Goal: Task Accomplishment & Management: Manage account settings

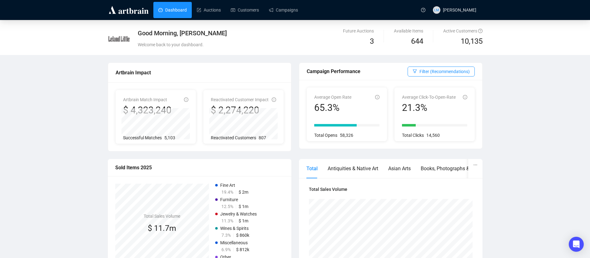
click at [288, 29] on div "Good Morning, [PERSON_NAME]" at bounding box center [247, 33] width 218 height 9
click at [289, 7] on link "Campaigns" at bounding box center [283, 10] width 29 height 16
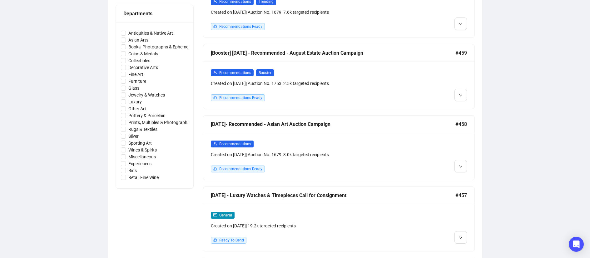
scroll to position [322, 0]
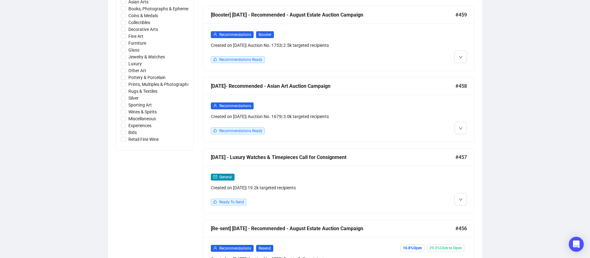
click at [384, 156] on div "[DATE] - Luxury Watches & Timepieces Call for Consignment" at bounding box center [333, 157] width 245 height 8
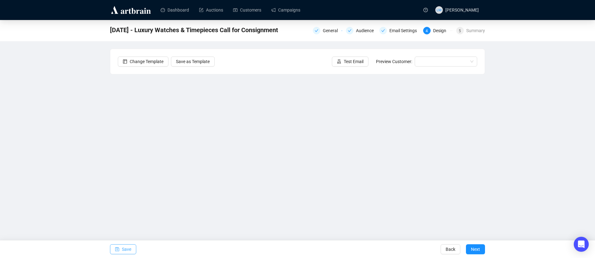
click at [121, 250] on button "Save" at bounding box center [123, 249] width 26 height 10
click at [122, 251] on span "Save" at bounding box center [126, 249] width 9 height 17
click at [500, 196] on div "[DATE] - Luxury Watches & Timepieces Call for Consignment General Audience Emai…" at bounding box center [297, 127] width 595 height 214
click at [122, 249] on span "Save" at bounding box center [126, 249] width 9 height 17
click at [125, 250] on span "Save" at bounding box center [126, 249] width 9 height 17
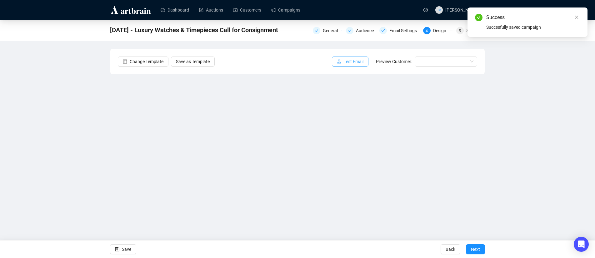
click at [352, 64] on span "Test Email" at bounding box center [354, 61] width 20 height 7
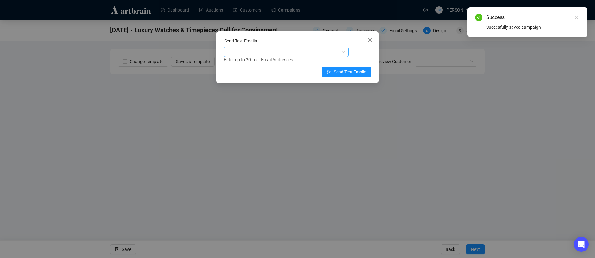
click at [294, 53] on div at bounding box center [283, 51] width 116 height 9
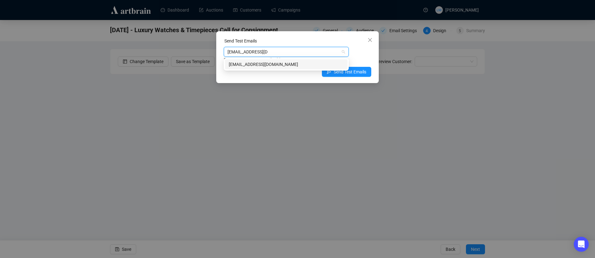
type input "[EMAIL_ADDRESS][DOMAIN_NAME]"
click at [260, 63] on div "[EMAIL_ADDRESS][DOMAIN_NAME]" at bounding box center [286, 64] width 115 height 7
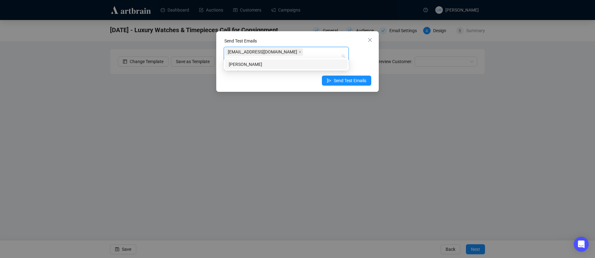
type input "[PERSON_NAME][EMAIL_ADDRESS][DOMAIN_NAME]"
click at [305, 66] on div "[PERSON_NAME][EMAIL_ADDRESS][DOMAIN_NAME]" at bounding box center [286, 64] width 115 height 7
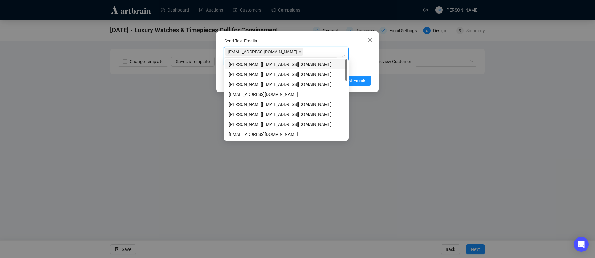
click at [365, 65] on div "Enter up to 20 Test Email Addresses" at bounding box center [297, 68] width 147 height 7
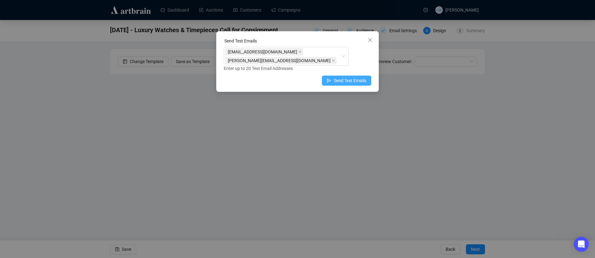
click at [347, 77] on span "Send Test Emails" at bounding box center [350, 80] width 32 height 7
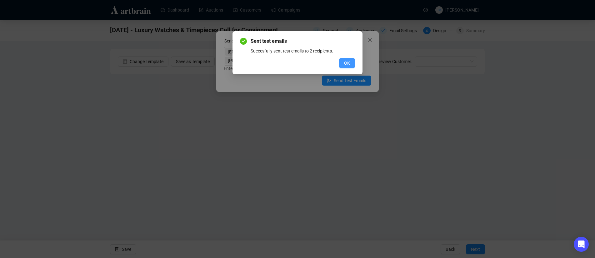
click at [347, 62] on span "OK" at bounding box center [347, 63] width 6 height 7
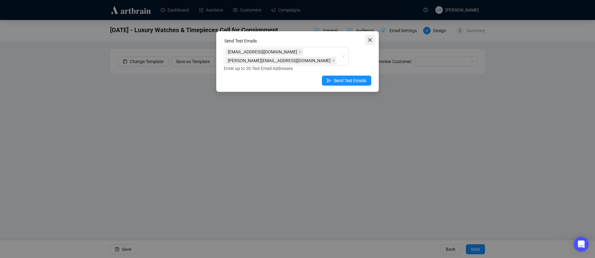
click at [370, 40] on icon "close" at bounding box center [369, 39] width 5 height 5
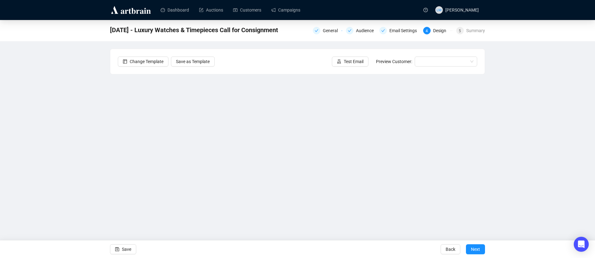
click at [66, 68] on div "[DATE] - Luxury Watches & Timepieces Call for Consignment General Audience Emai…" at bounding box center [297, 127] width 595 height 214
click at [127, 249] on span "Save" at bounding box center [126, 249] width 9 height 17
click at [323, 52] on div "Change Template Save as Template Test Email Preview Customer:" at bounding box center [297, 61] width 374 height 25
click at [347, 62] on span "Test Email" at bounding box center [354, 61] width 20 height 7
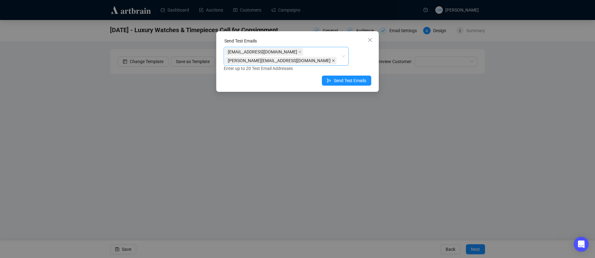
click at [332, 59] on icon "close" at bounding box center [333, 60] width 3 height 3
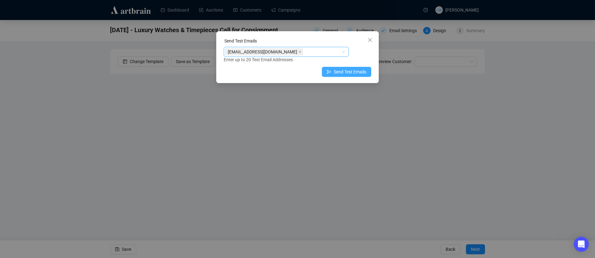
click at [342, 73] on span "Send Test Emails" at bounding box center [350, 71] width 32 height 7
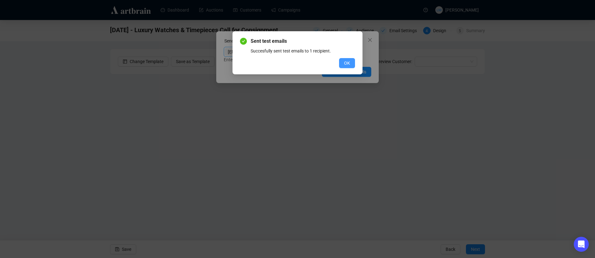
click at [347, 63] on span "OK" at bounding box center [347, 63] width 6 height 7
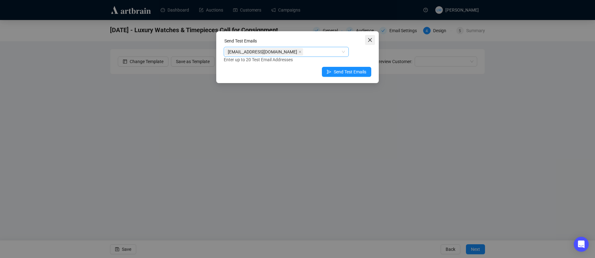
click at [369, 40] on icon "close" at bounding box center [370, 40] width 4 height 4
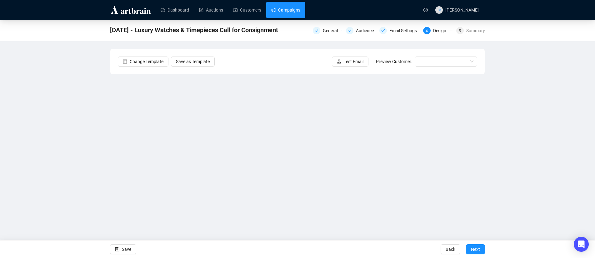
click at [285, 7] on link "Campaigns" at bounding box center [285, 10] width 29 height 16
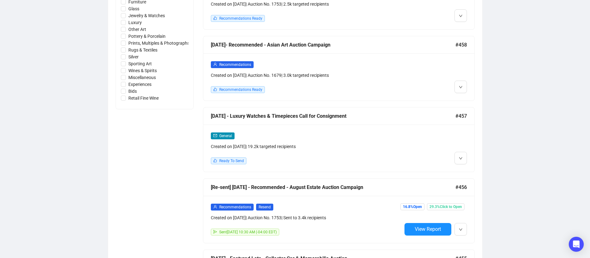
scroll to position [305, 0]
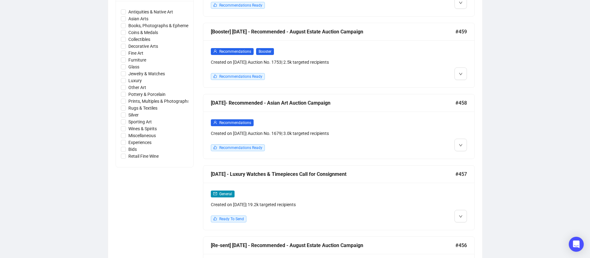
click at [356, 121] on div "Recommendations" at bounding box center [306, 122] width 191 height 7
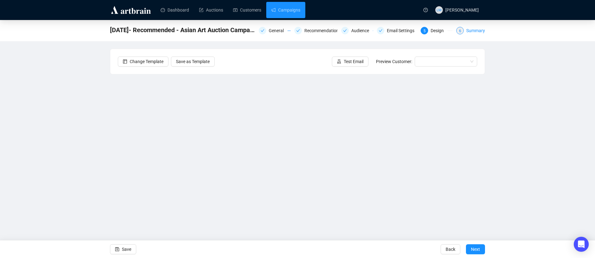
click at [477, 31] on div "Summary" at bounding box center [475, 30] width 19 height 7
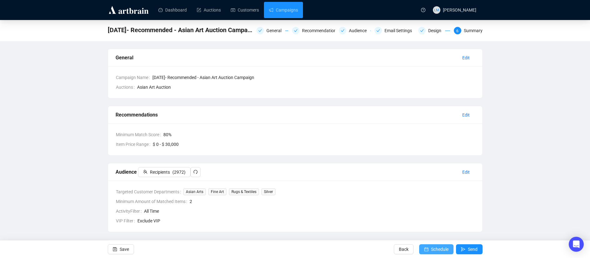
click at [442, 249] on span "Schedule" at bounding box center [439, 249] width 17 height 17
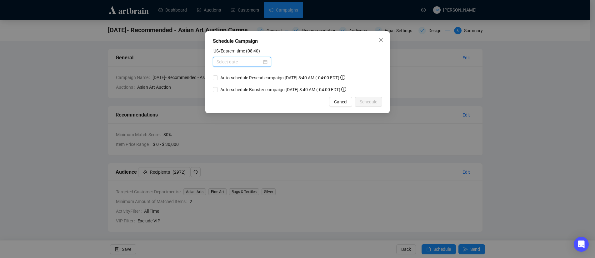
click at [249, 61] on input at bounding box center [239, 61] width 45 height 7
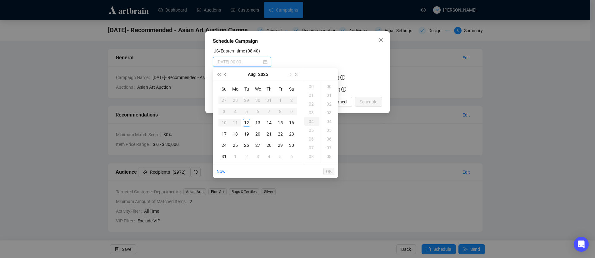
type input "[DATE] 00:00"
type input "[DATE] 04:00"
click at [315, 156] on div "10" at bounding box center [311, 155] width 15 height 9
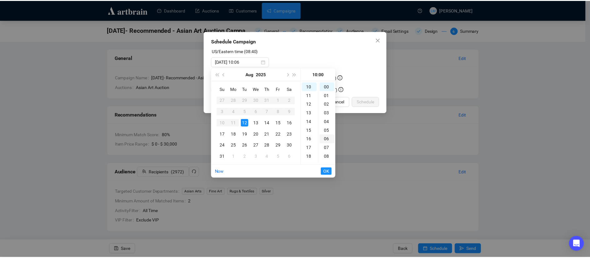
scroll to position [87, 0]
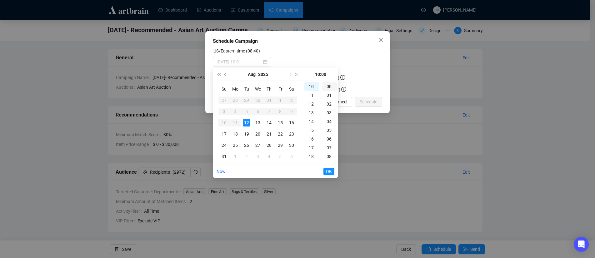
type input "[DATE] 10:00"
click at [327, 174] on span "OK" at bounding box center [329, 172] width 6 height 12
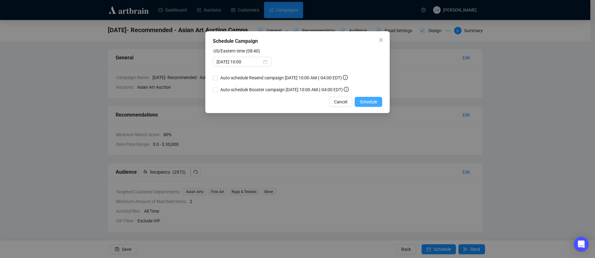
click at [372, 103] on span "Schedule" at bounding box center [368, 101] width 17 height 7
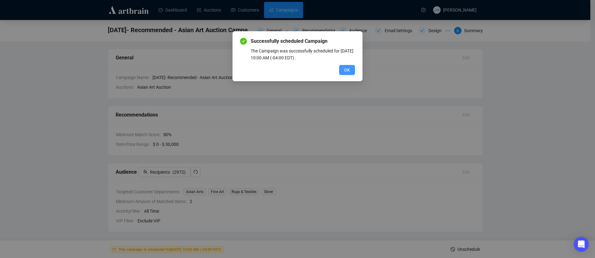
click at [349, 70] on span "OK" at bounding box center [347, 70] width 6 height 7
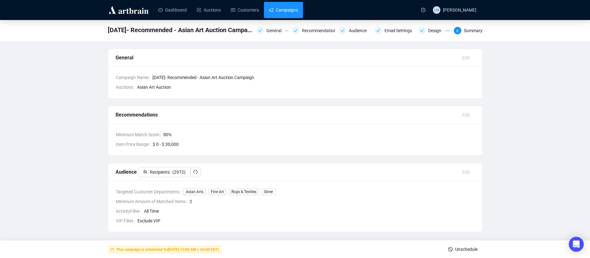
click at [286, 11] on link "Campaigns" at bounding box center [283, 10] width 29 height 16
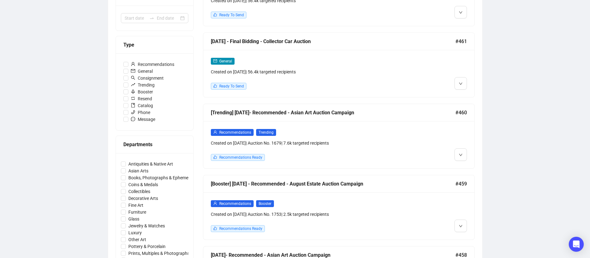
scroll to position [179, 0]
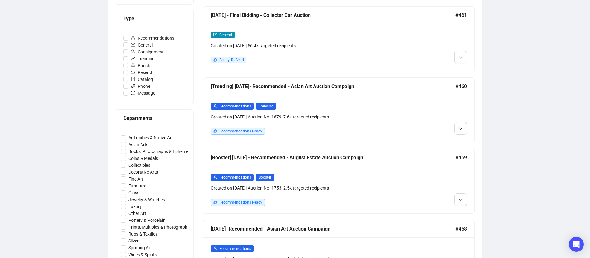
click at [387, 105] on div "Recommendations Trending" at bounding box center [306, 105] width 191 height 7
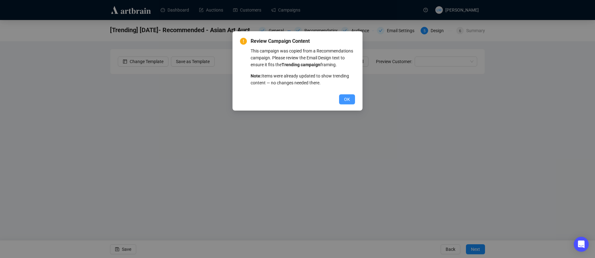
click at [344, 103] on span "OK" at bounding box center [347, 99] width 6 height 7
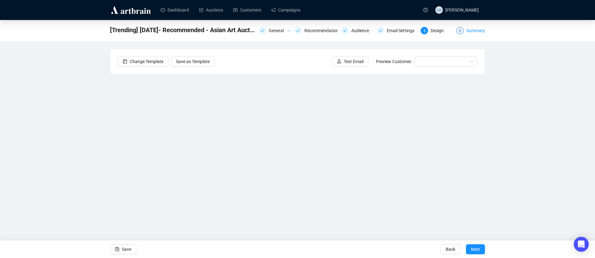
click at [472, 31] on div "Summary" at bounding box center [475, 30] width 19 height 7
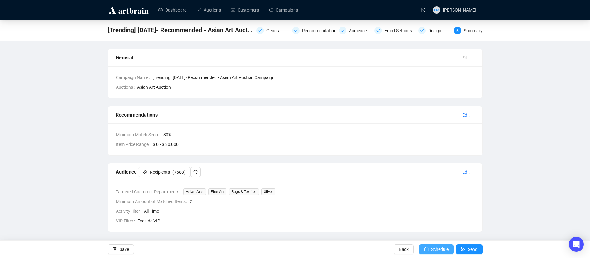
click at [434, 250] on span "Schedule" at bounding box center [439, 249] width 17 height 17
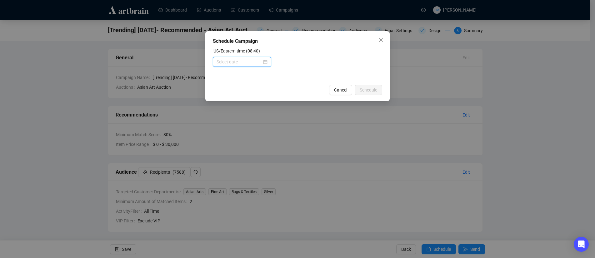
click at [250, 59] on input at bounding box center [239, 61] width 45 height 7
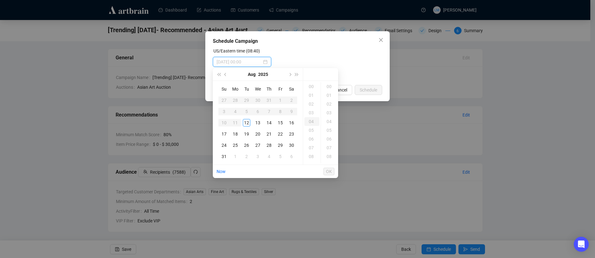
type input "[DATE] 00:00"
type input "[DATE] 06:00"
click at [312, 160] on div "10" at bounding box center [311, 162] width 15 height 9
click at [328, 125] on div "30" at bounding box center [329, 124] width 15 height 9
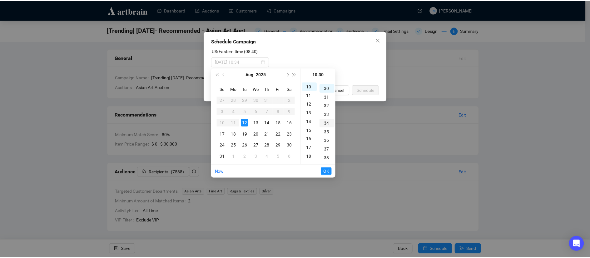
scroll to position [262, 0]
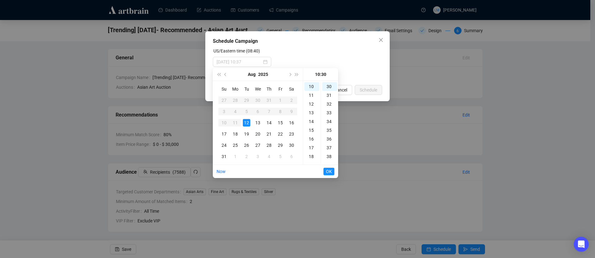
type input "[DATE] 10:30"
click at [329, 172] on span "OK" at bounding box center [329, 172] width 6 height 12
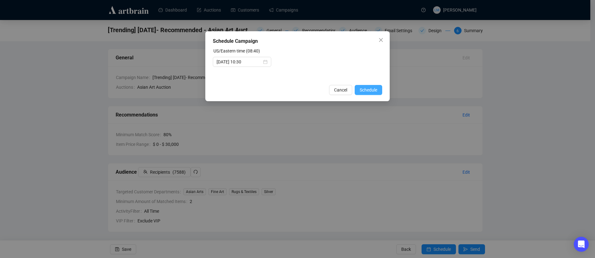
click at [367, 89] on span "Schedule" at bounding box center [368, 90] width 17 height 7
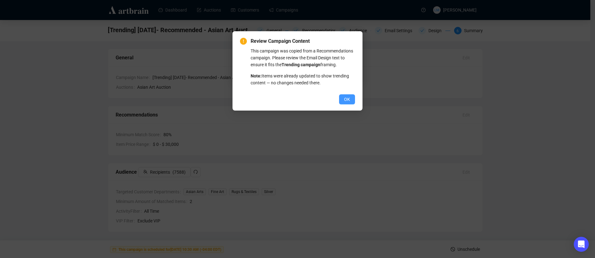
click at [348, 103] on span "OK" at bounding box center [347, 99] width 6 height 7
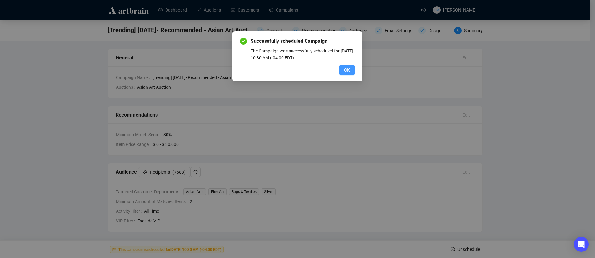
click at [346, 70] on span "OK" at bounding box center [347, 70] width 6 height 7
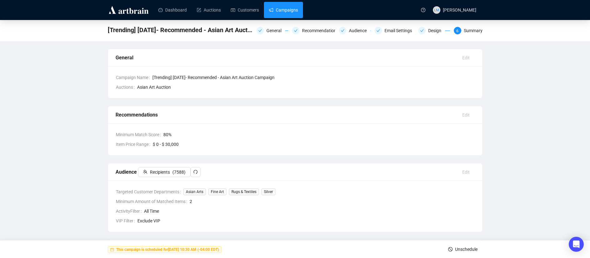
click at [293, 10] on link "Campaigns" at bounding box center [283, 10] width 29 height 16
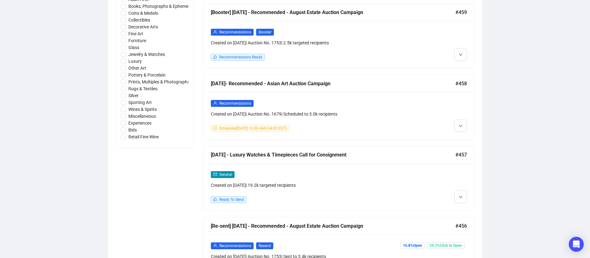
scroll to position [360, 0]
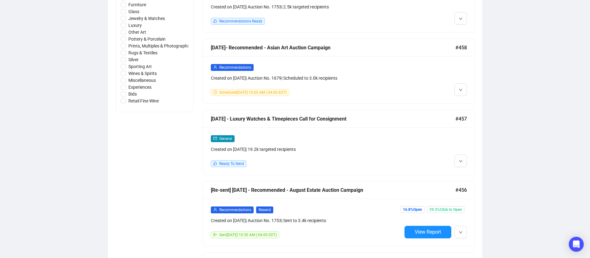
click at [394, 136] on div "General" at bounding box center [306, 138] width 191 height 7
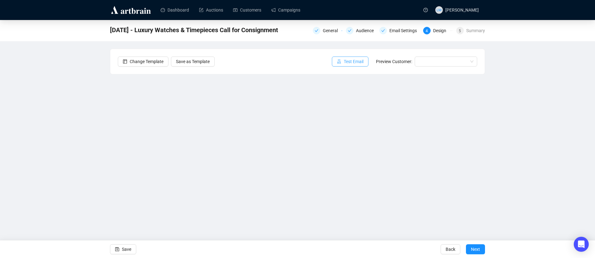
click at [337, 63] on icon "experiment" at bounding box center [339, 61] width 4 height 4
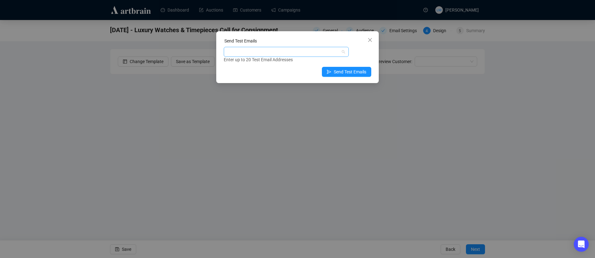
click at [263, 52] on div at bounding box center [283, 51] width 116 height 9
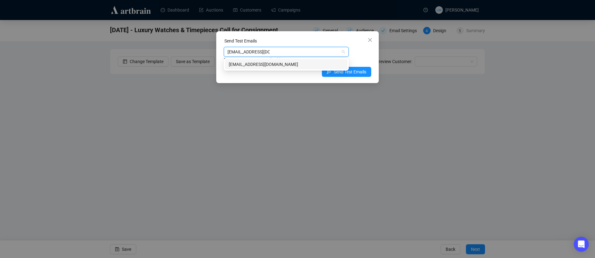
type input "[EMAIL_ADDRESS][DOMAIN_NAME]"
click at [360, 49] on div "[EMAIL_ADDRESS][DOMAIN_NAME] Enter up to 20 Test Email Addresses" at bounding box center [297, 55] width 147 height 16
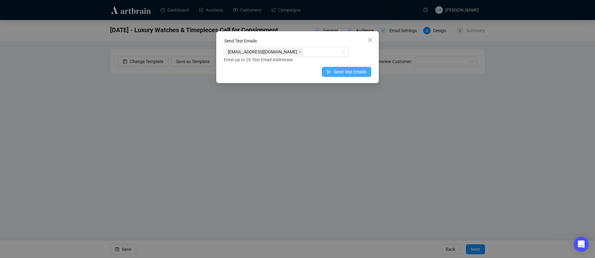
click at [352, 73] on span "Send Test Emails" at bounding box center [350, 71] width 32 height 7
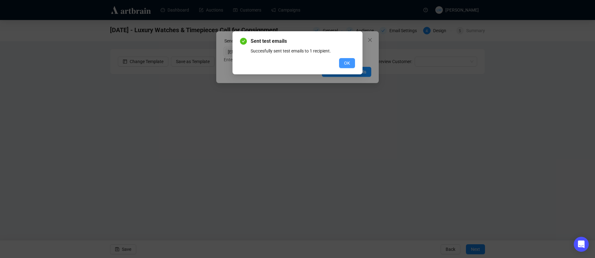
click at [349, 62] on span "OK" at bounding box center [347, 63] width 6 height 7
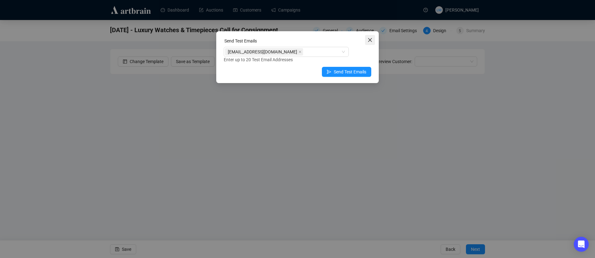
click at [370, 39] on icon "close" at bounding box center [369, 39] width 5 height 5
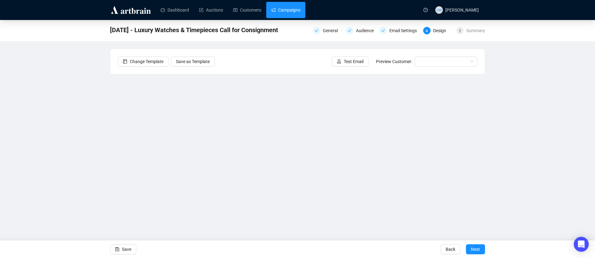
click at [290, 7] on link "Campaigns" at bounding box center [285, 10] width 29 height 16
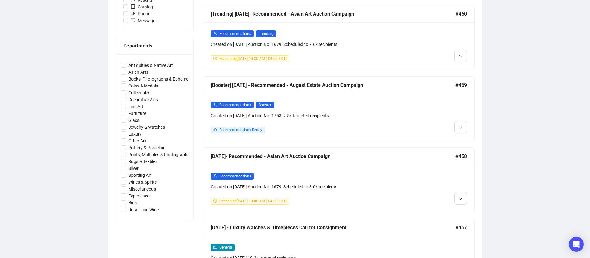
scroll to position [227, 0]
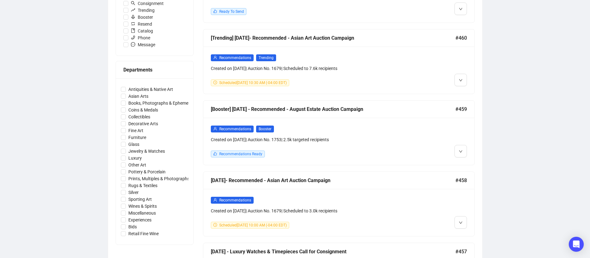
click at [425, 134] on div at bounding box center [434, 141] width 65 height 32
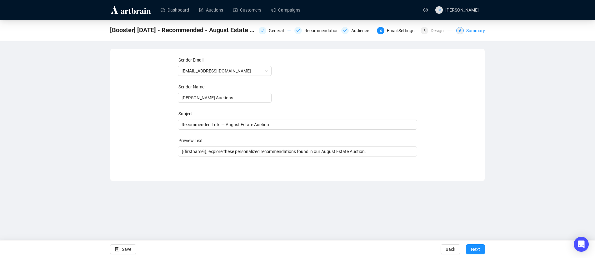
click at [473, 28] on div "Summary" at bounding box center [475, 30] width 19 height 7
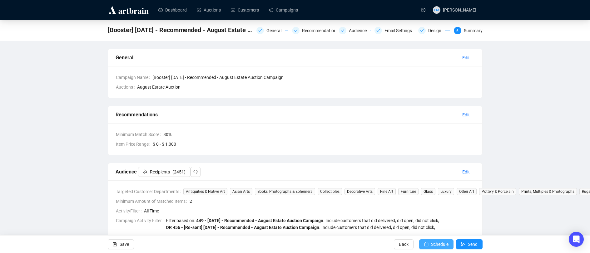
click at [437, 244] on span "Schedule" at bounding box center [439, 244] width 17 height 17
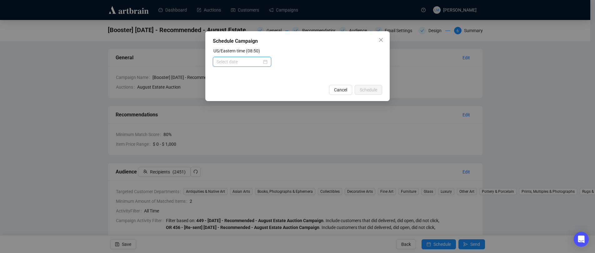
click at [246, 62] on input at bounding box center [239, 61] width 45 height 7
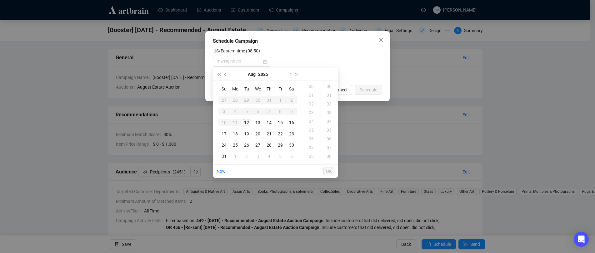
click at [247, 123] on div "12" at bounding box center [246, 122] width 7 height 7
click at [312, 122] on div "13" at bounding box center [311, 121] width 15 height 9
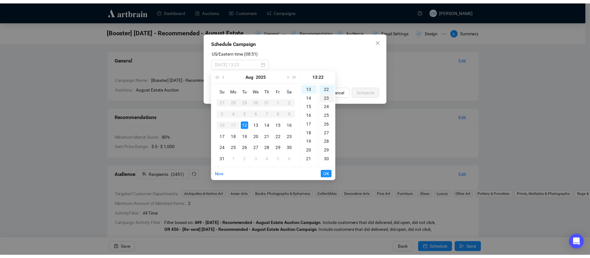
scroll to position [0, 0]
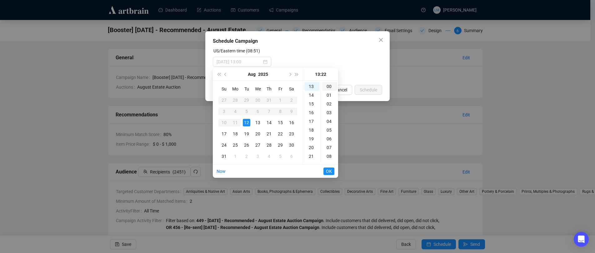
click at [331, 85] on div "00" at bounding box center [329, 86] width 15 height 9
type input "[DATE] 13:00"
click at [330, 172] on span "OK" at bounding box center [329, 172] width 6 height 12
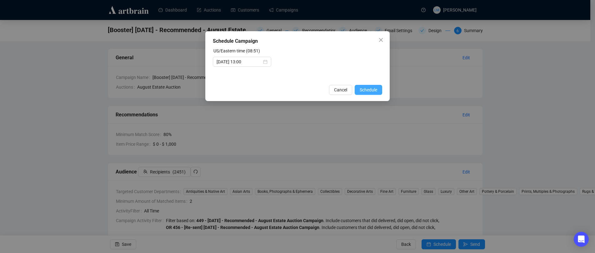
click at [367, 91] on span "Schedule" at bounding box center [368, 90] width 17 height 7
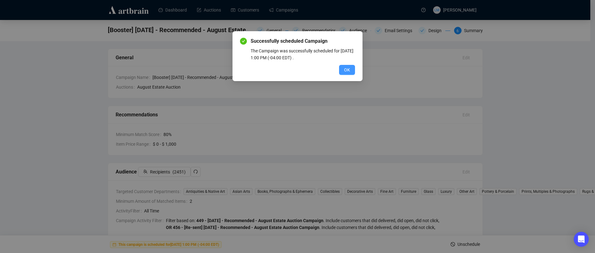
click at [346, 70] on span "OK" at bounding box center [347, 70] width 6 height 7
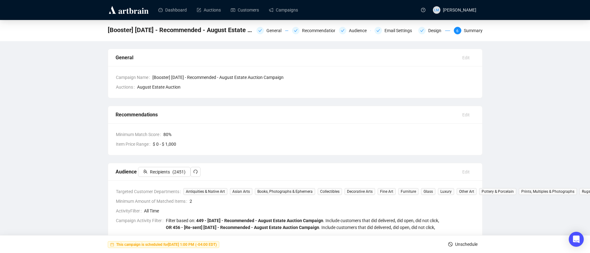
click at [500, 81] on div "[Booster] [DATE] - Recommended - August Estate Auction Campaign General Recomme…" at bounding box center [295, 217] width 590 height 395
click at [296, 12] on link "Campaigns" at bounding box center [283, 10] width 29 height 16
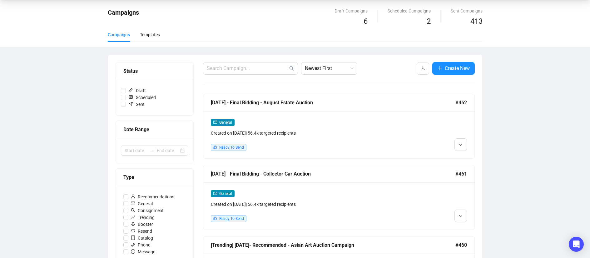
scroll to position [31, 0]
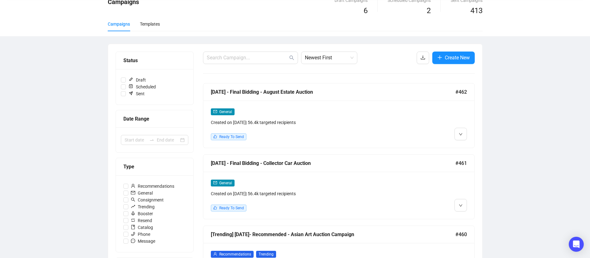
click at [422, 172] on div "General Created on [DATE] | 56.4k targeted recipients Ready To Send" at bounding box center [338, 195] width 271 height 47
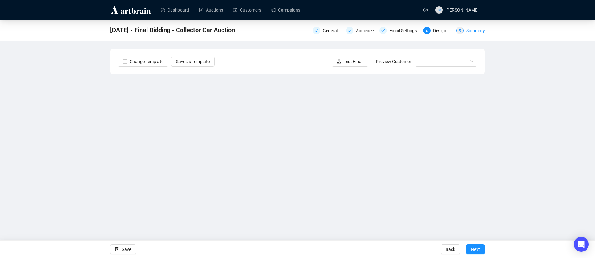
click at [469, 30] on div "Summary" at bounding box center [475, 30] width 19 height 7
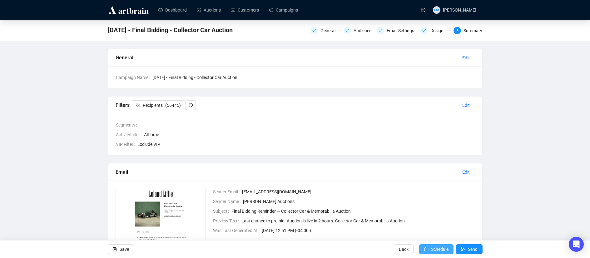
click at [431, 248] on span "Schedule" at bounding box center [439, 249] width 17 height 17
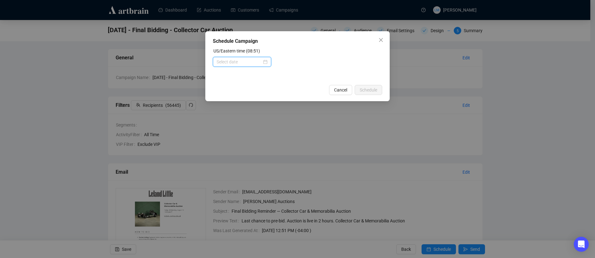
click at [249, 61] on input at bounding box center [239, 61] width 45 height 7
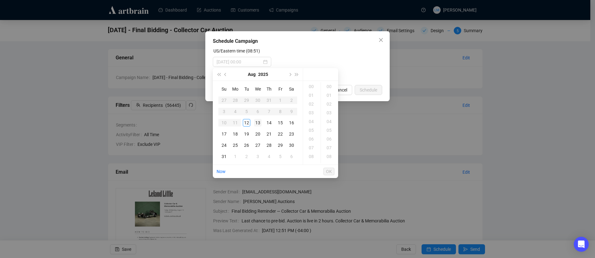
click at [259, 121] on div "13" at bounding box center [257, 122] width 7 height 7
click at [312, 122] on div "10" at bounding box center [311, 121] width 15 height 9
click at [327, 86] on div "00" at bounding box center [329, 86] width 15 height 9
type input "[DATE] 10:00"
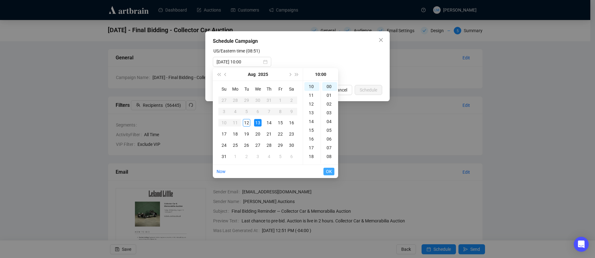
click at [330, 173] on span "OK" at bounding box center [329, 172] width 6 height 12
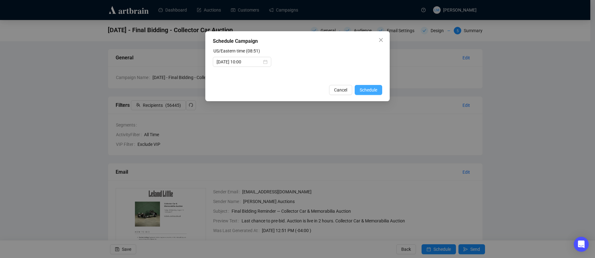
click at [366, 90] on span "Schedule" at bounding box center [368, 90] width 17 height 7
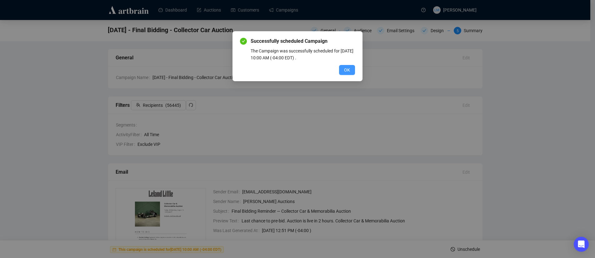
click at [348, 71] on span "OK" at bounding box center [347, 70] width 6 height 7
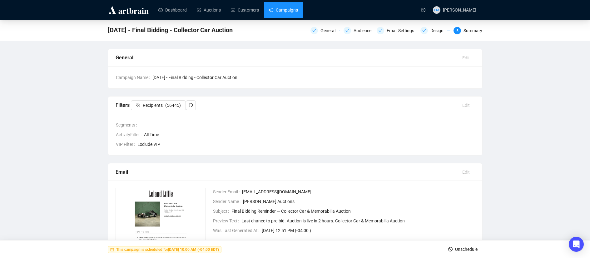
click at [298, 7] on link "Campaigns" at bounding box center [283, 10] width 29 height 16
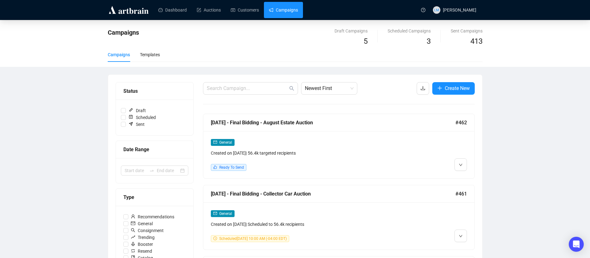
click at [347, 121] on div "[DATE] - Final Bidding - August Estate Auction" at bounding box center [333, 123] width 245 height 8
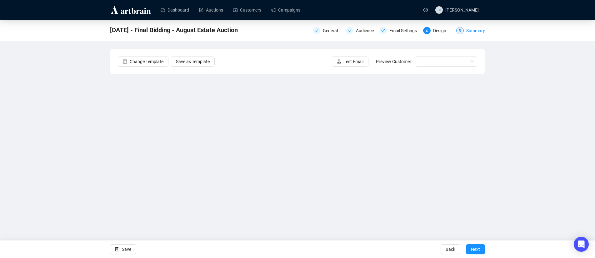
click at [475, 29] on div "Summary" at bounding box center [475, 30] width 19 height 7
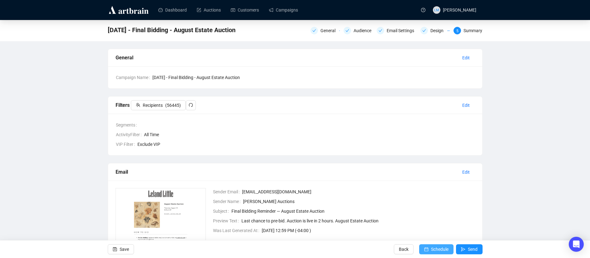
click at [432, 249] on span "Schedule" at bounding box center [439, 249] width 17 height 17
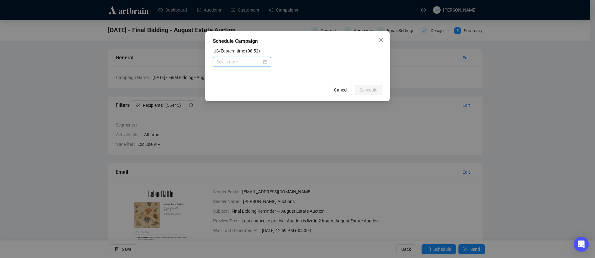
click at [248, 61] on input at bounding box center [239, 61] width 45 height 7
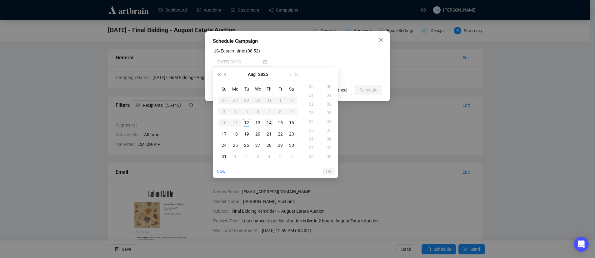
click at [270, 122] on div "14" at bounding box center [268, 122] width 7 height 7
click at [311, 157] on div "08" at bounding box center [311, 156] width 15 height 9
click at [330, 161] on div "15" at bounding box center [329, 162] width 15 height 9
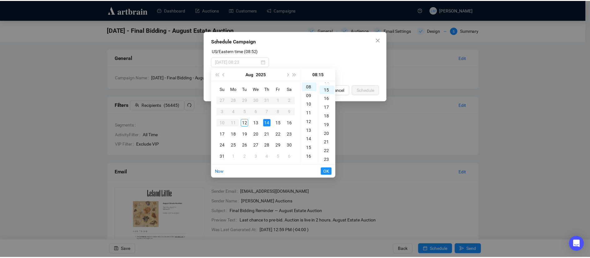
scroll to position [131, 0]
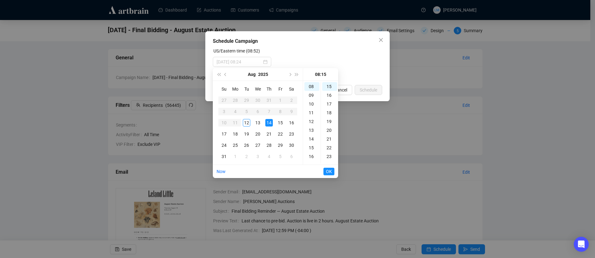
type input "[DATE] 08:15"
click at [328, 172] on span "OK" at bounding box center [329, 172] width 6 height 12
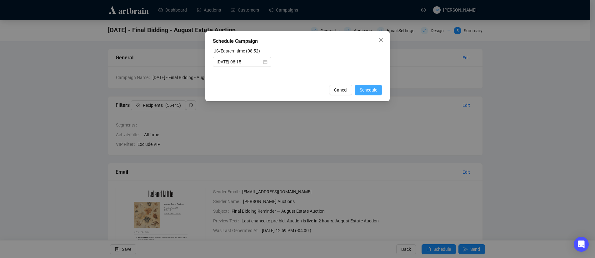
click at [364, 90] on span "Schedule" at bounding box center [368, 90] width 17 height 7
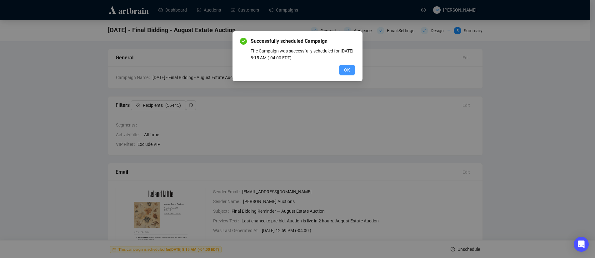
click at [347, 69] on span "OK" at bounding box center [347, 70] width 6 height 7
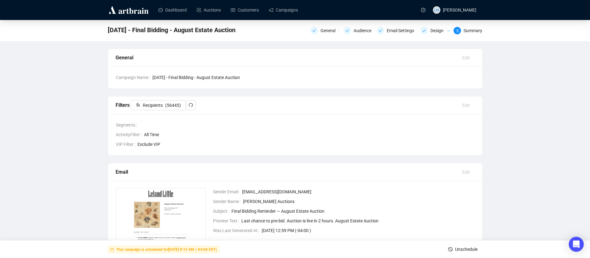
click at [506, 97] on div "[DATE] - Final Bidding - August Estate Auction General Audience Email Settings …" at bounding box center [295, 171] width 590 height 302
